Goal: Contribute content: Add original content to the website for others to see

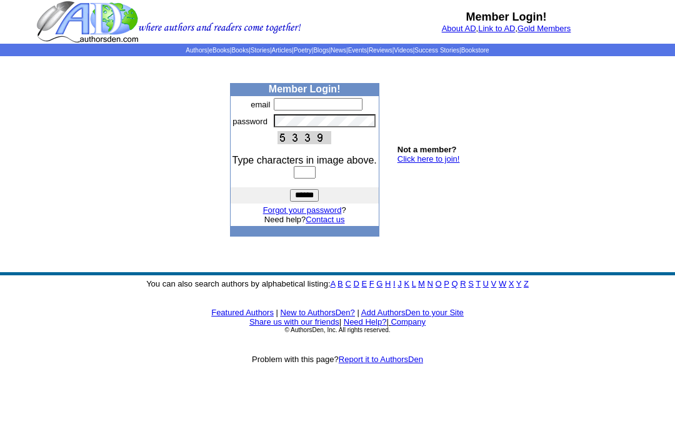
click at [291, 111] on input "text" at bounding box center [318, 104] width 89 height 12
type input "**********"
click at [304, 179] on input "text" at bounding box center [305, 172] width 22 height 12
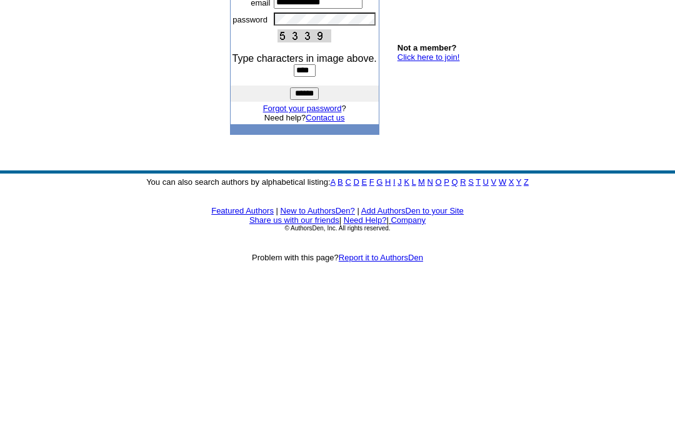
type input "****"
click at [304, 189] on input "******" at bounding box center [304, 195] width 29 height 12
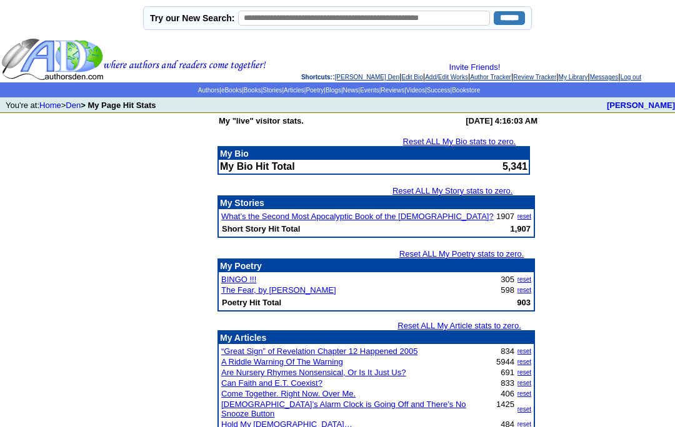
click at [286, 94] on link "Articles" at bounding box center [294, 90] width 21 height 7
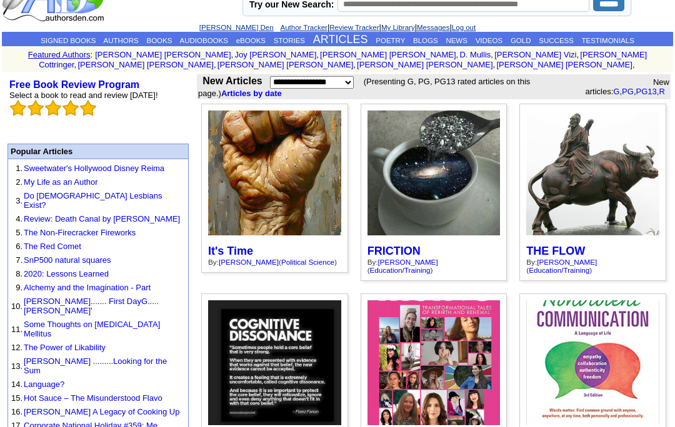
scroll to position [25, 0]
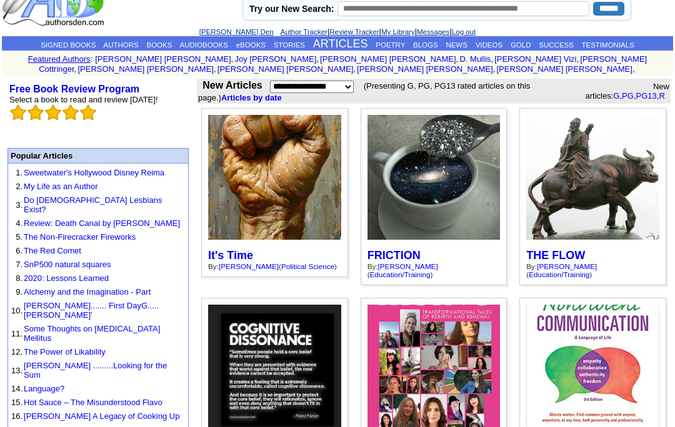
click at [239, 249] on link "It's Time" at bounding box center [230, 255] width 45 height 12
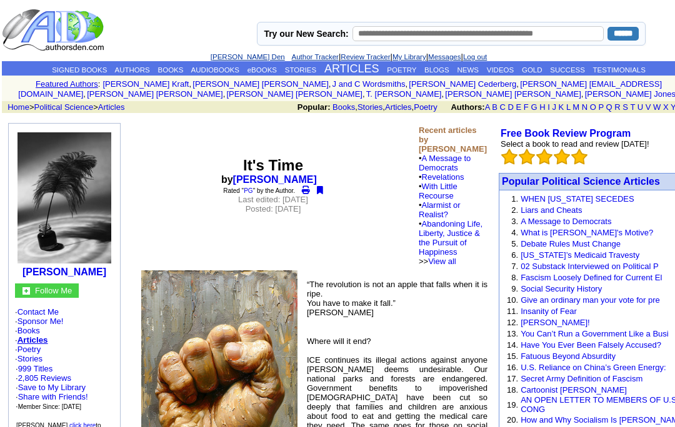
click at [434, 73] on link "BLOGS" at bounding box center [436, 69] width 25 height 7
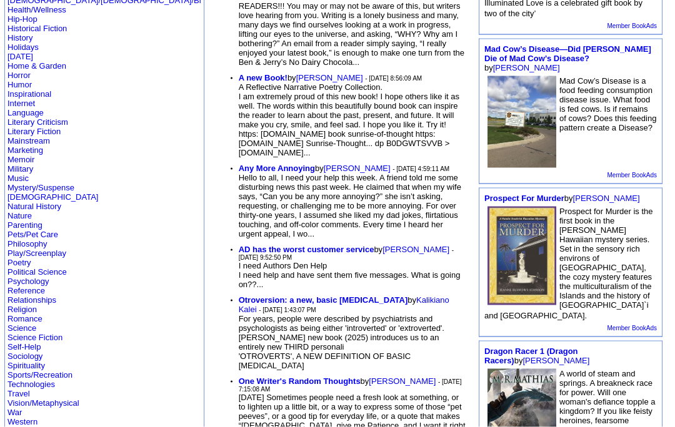
scroll to position [284, 0]
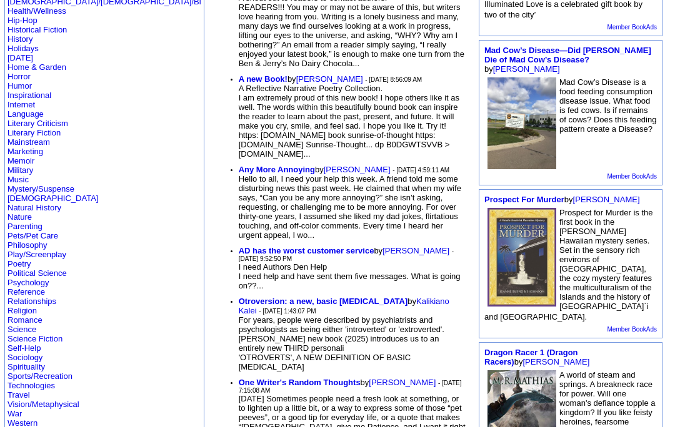
click at [27, 316] on link "Religion" at bounding box center [21, 310] width 29 height 9
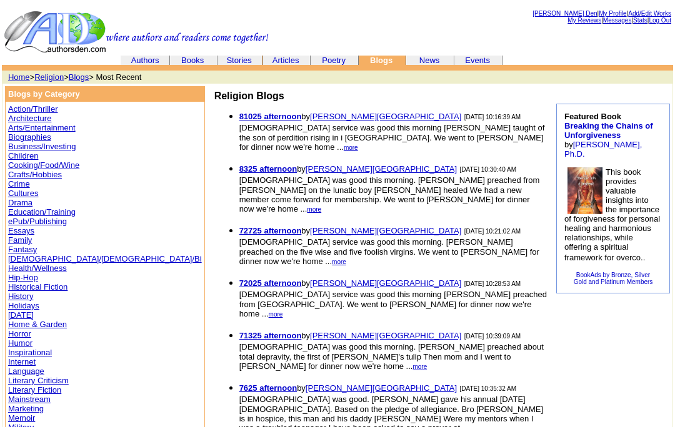
click at [289, 61] on link "Articles" at bounding box center [285, 60] width 27 height 9
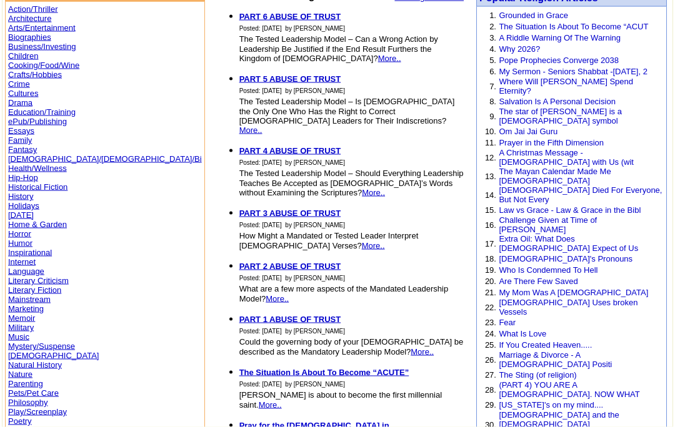
scroll to position [101, 0]
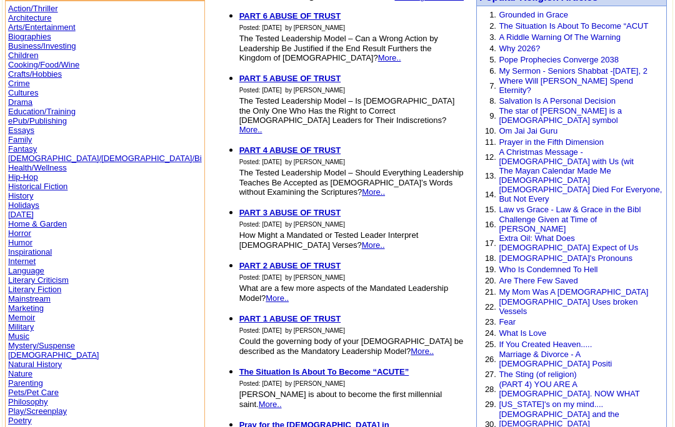
click at [559, 400] on link "[US_STATE]'s on my mind...." at bounding box center [551, 404] width 104 height 9
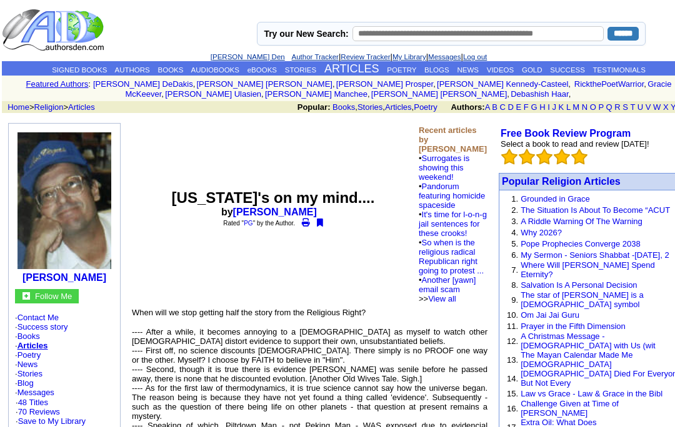
click at [228, 59] on link "[PERSON_NAME] Den" at bounding box center [248, 56] width 74 height 7
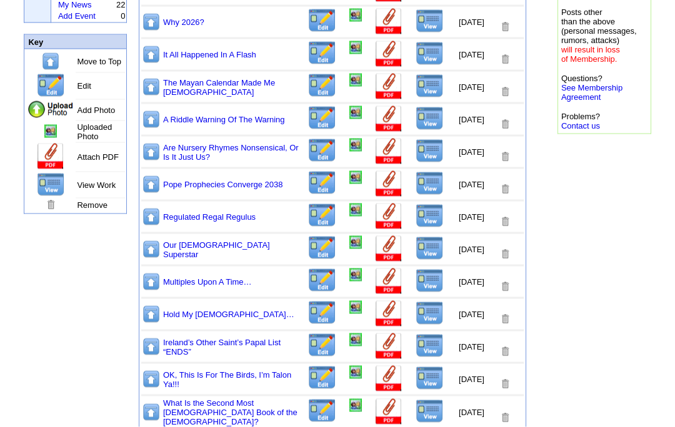
scroll to position [195, 0]
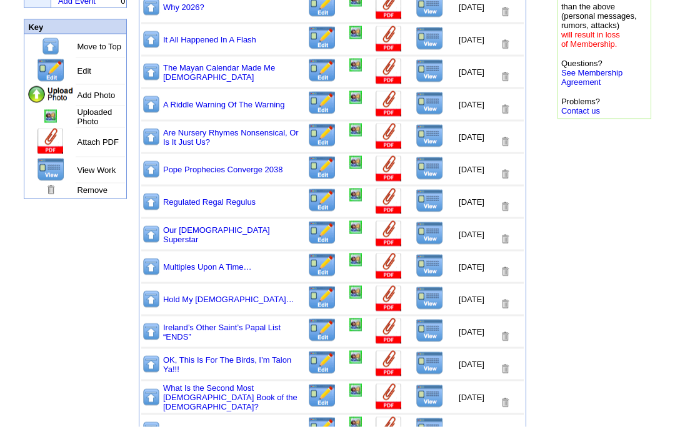
click at [419, 213] on img at bounding box center [430, 201] width 28 height 24
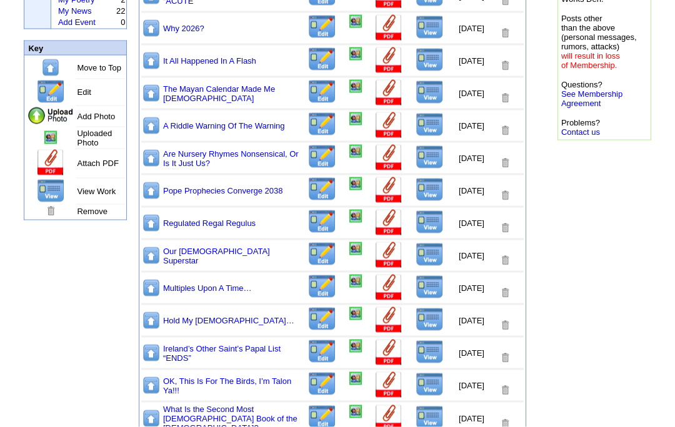
scroll to position [174, 0]
click at [312, 234] on img at bounding box center [321, 221] width 29 height 24
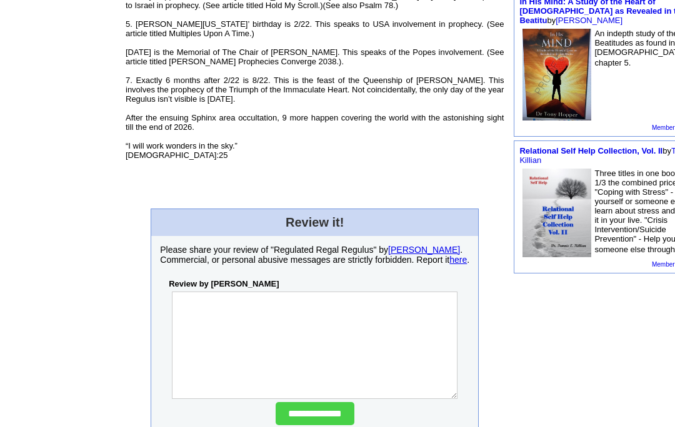
scroll to position [642, 0]
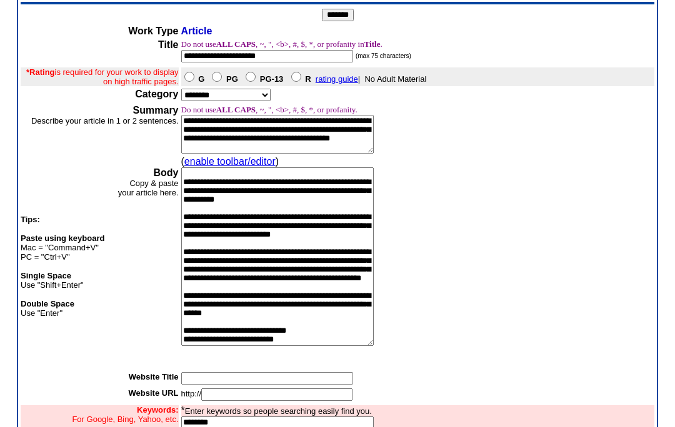
scroll to position [525, 0]
click at [329, 284] on textarea at bounding box center [277, 256] width 192 height 179
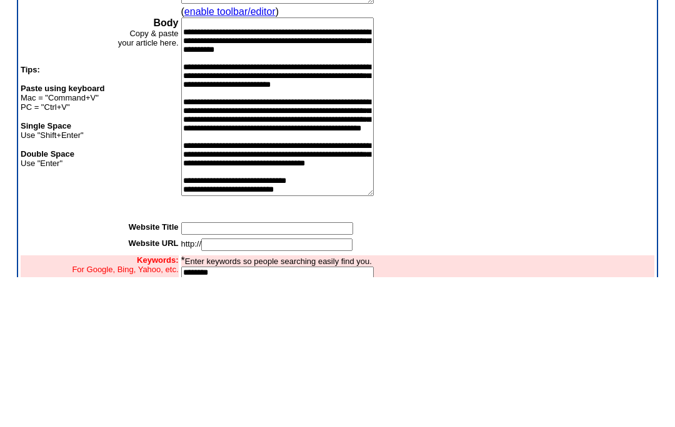
scroll to position [106, 0]
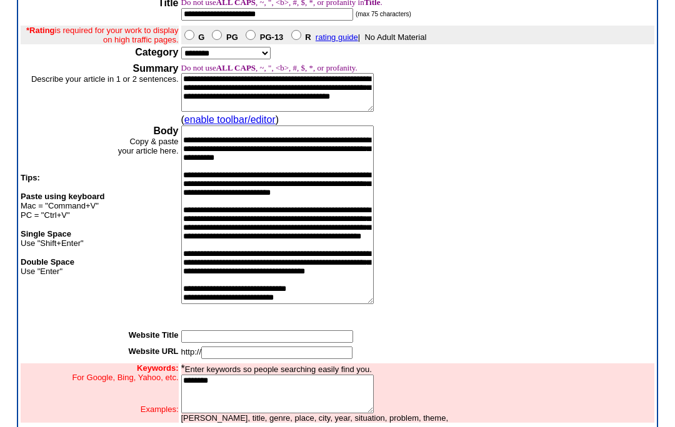
type textarea "**********"
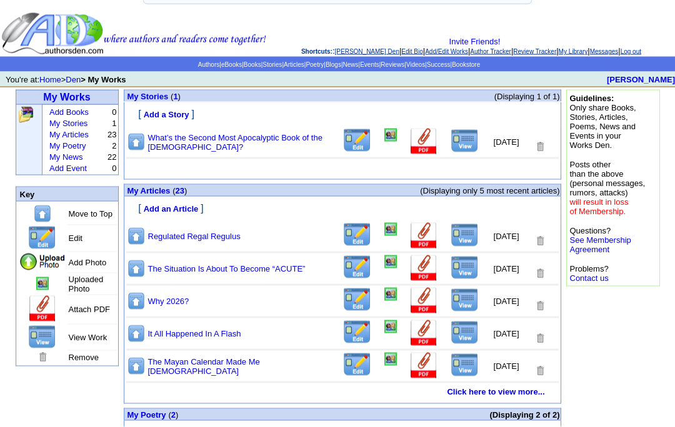
click at [451, 247] on img at bounding box center [465, 236] width 28 height 24
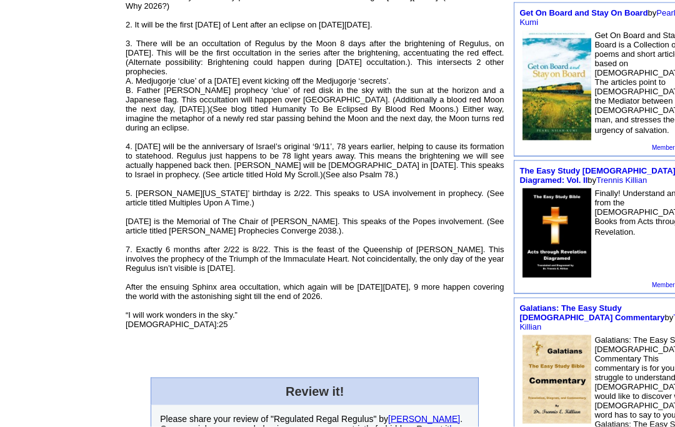
scroll to position [463, 0]
